Goal: Task Accomplishment & Management: Manage account settings

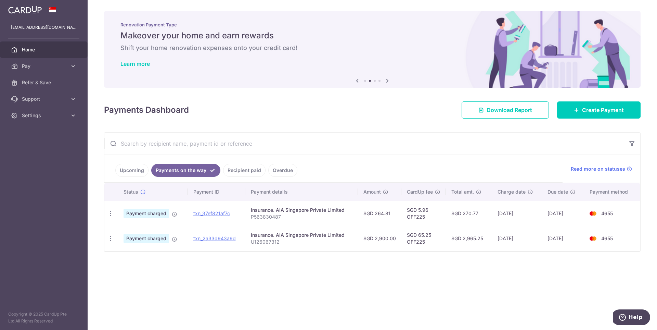
click at [235, 172] on link "Recipient paid" at bounding box center [244, 170] width 42 height 13
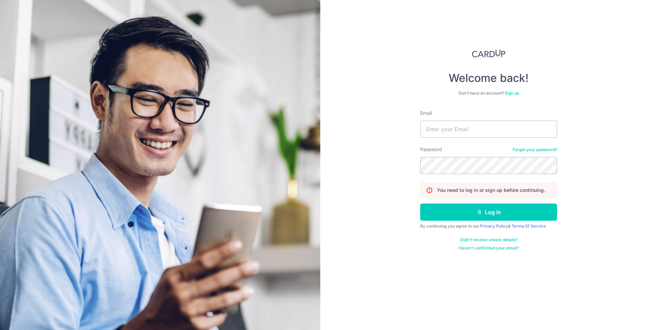
click at [644, 59] on div "Welcome back! Don’t have an account? Sign up Email Password Forgot your passwor…" at bounding box center [489, 165] width 337 height 330
click at [494, 134] on input "Email" at bounding box center [489, 129] width 137 height 17
type input "[EMAIL_ADDRESS][DOMAIN_NAME]"
click at [485, 216] on button "Log in" at bounding box center [489, 211] width 137 height 17
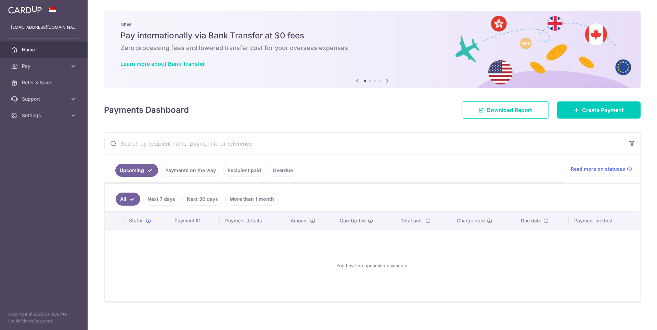
click at [227, 171] on link "Recipient paid" at bounding box center [244, 170] width 42 height 13
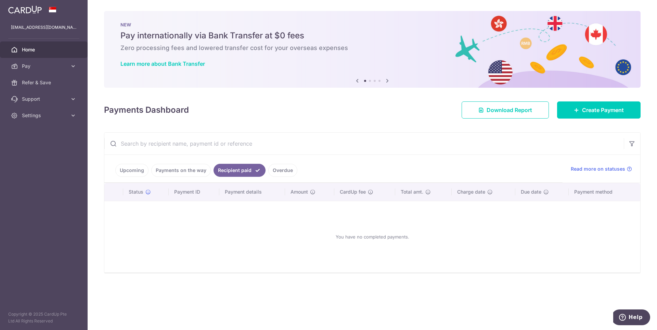
click at [205, 171] on link "Payments on the way" at bounding box center [181, 170] width 60 height 13
